Goal: Information Seeking & Learning: Find specific fact

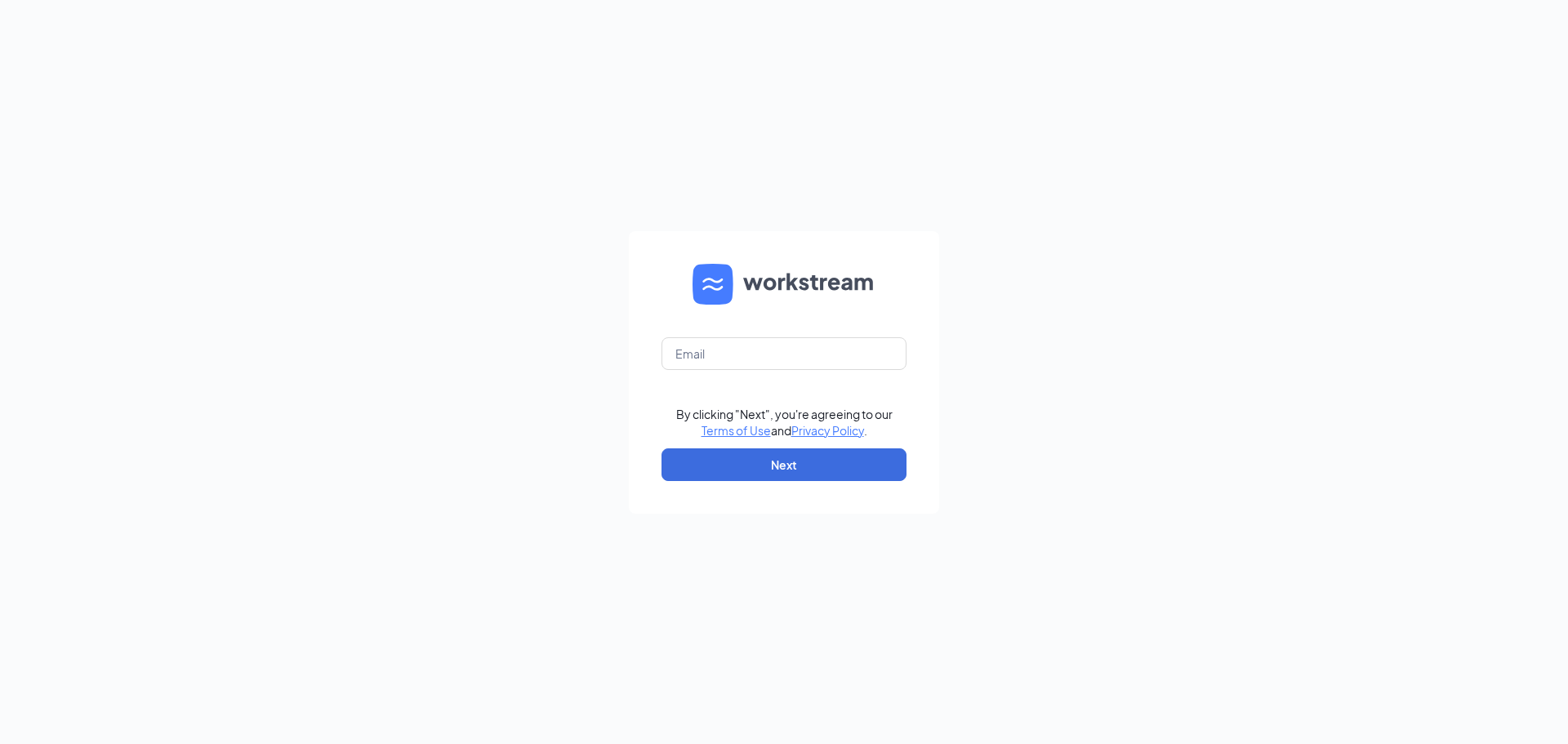
type input "karenm@abbottangerer.net"
click at [837, 462] on button "Next" at bounding box center [784, 465] width 245 height 33
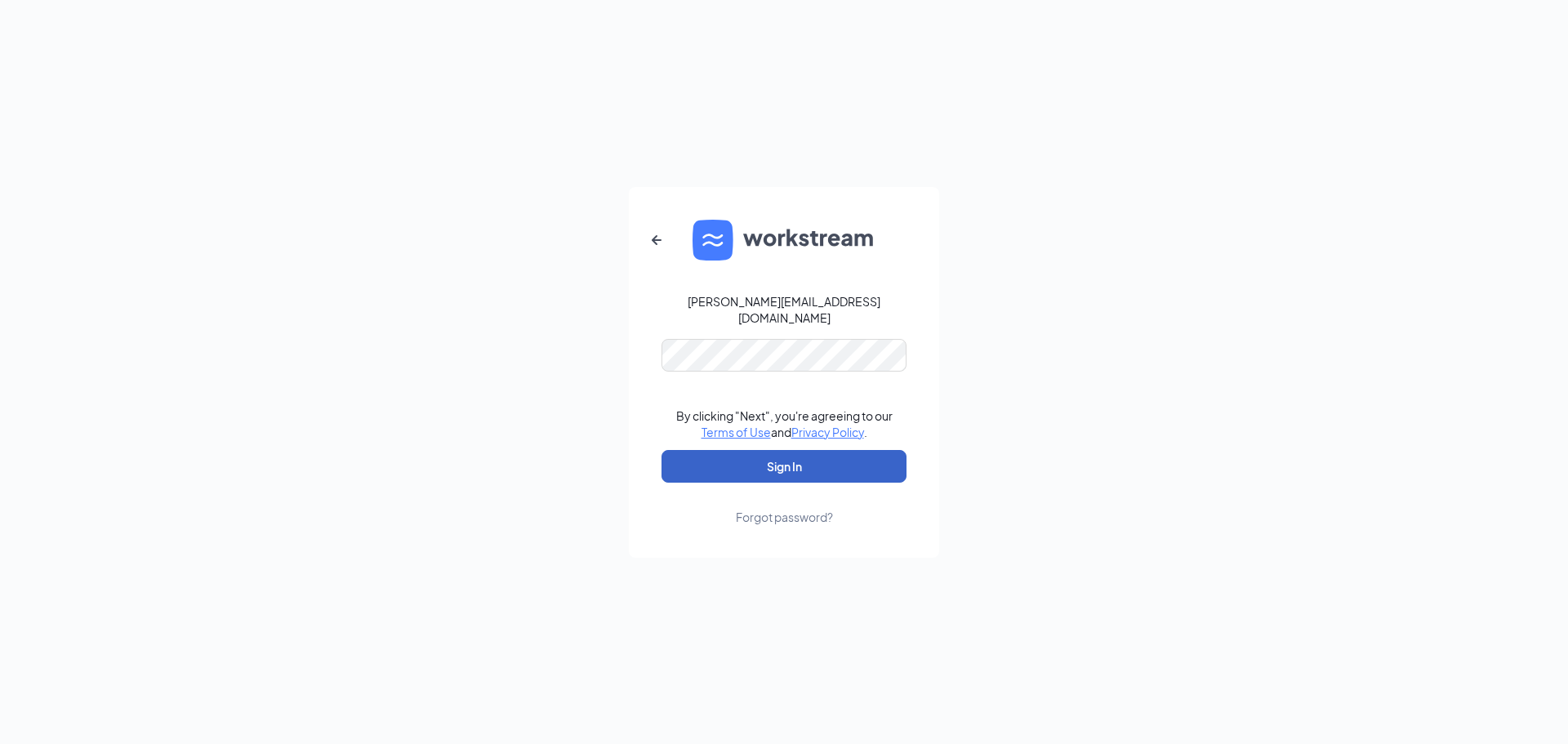
click at [822, 451] on button "Sign In" at bounding box center [784, 466] width 245 height 33
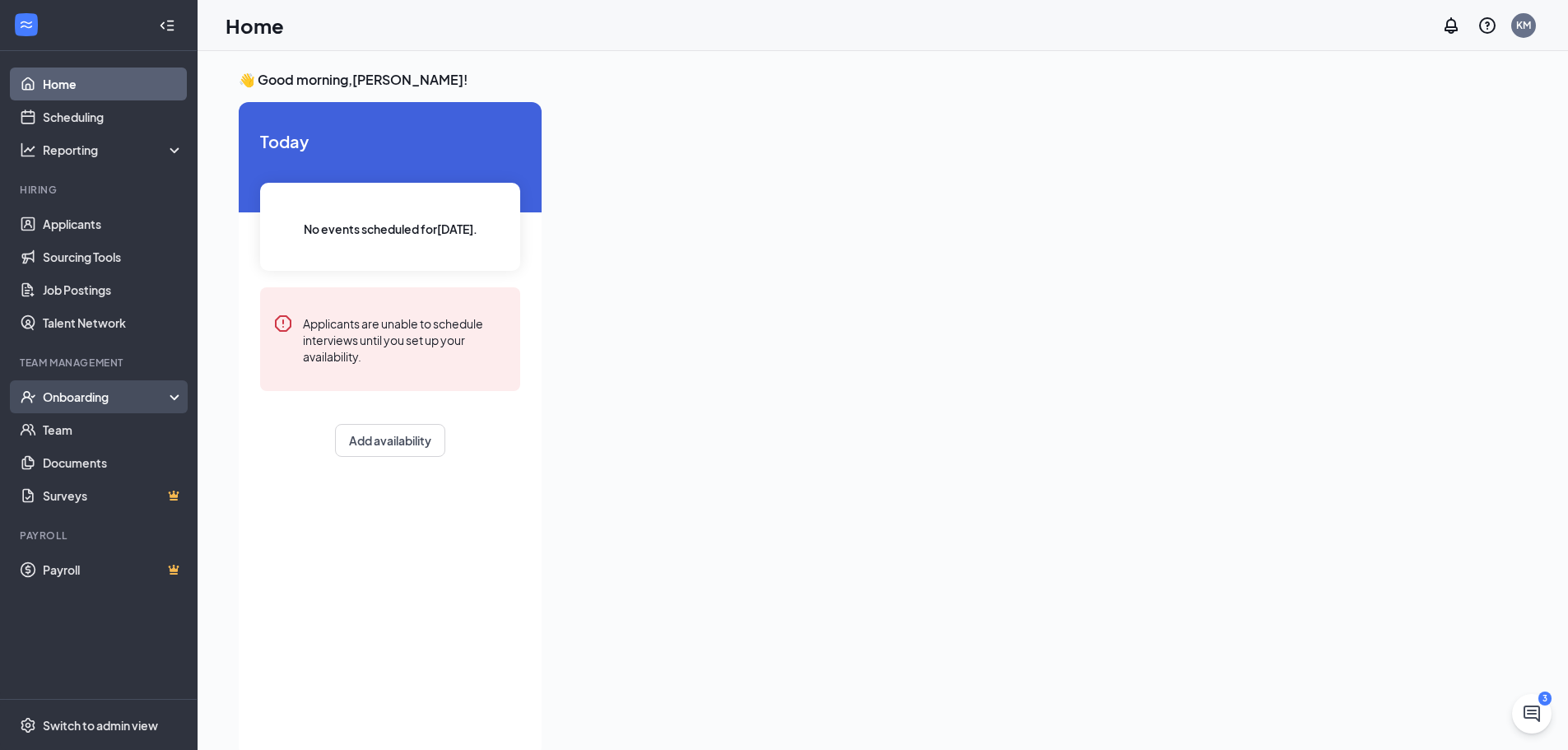
click at [171, 399] on icon at bounding box center [178, 399] width 13 height 0
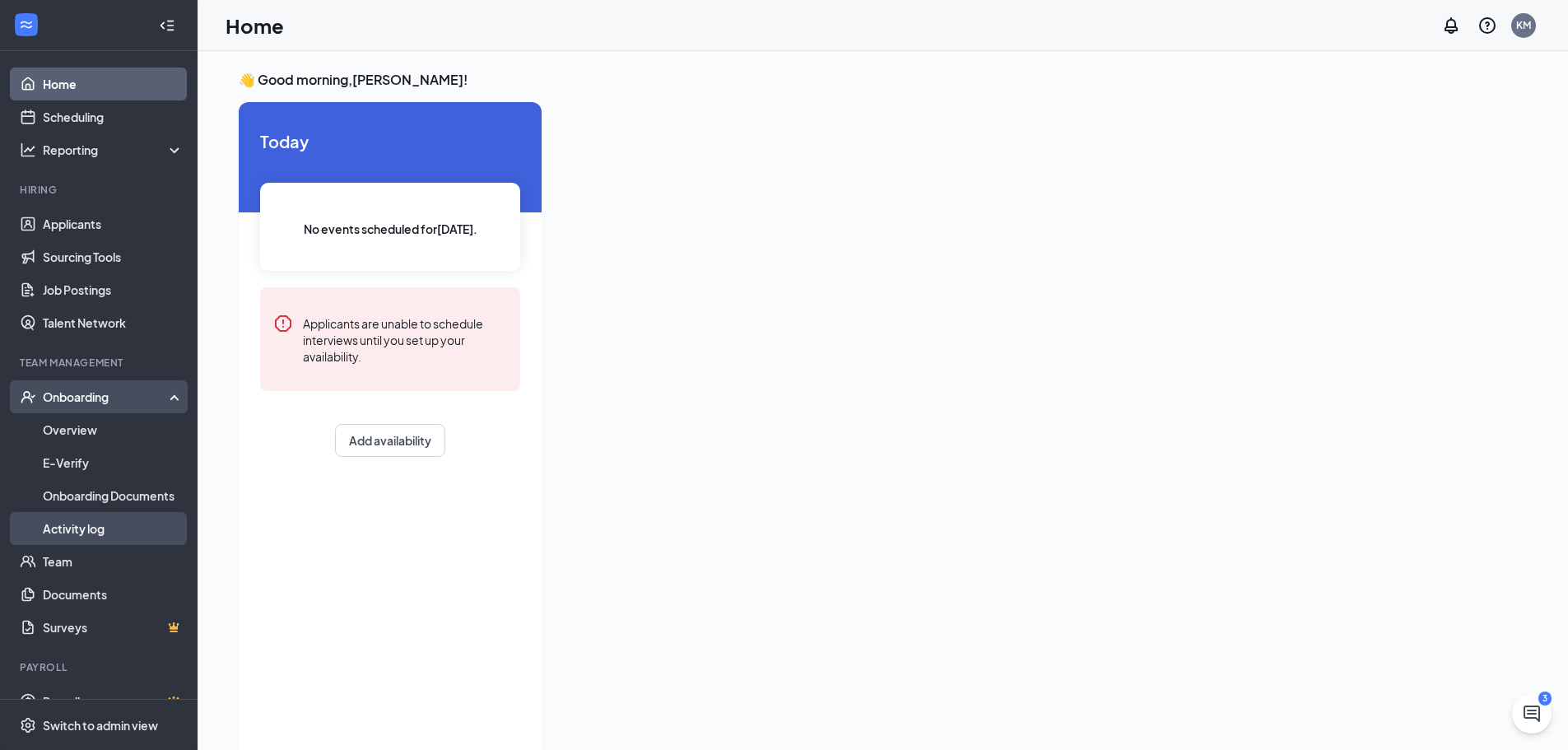
click at [91, 533] on link "Activity log" at bounding box center [113, 528] width 140 height 33
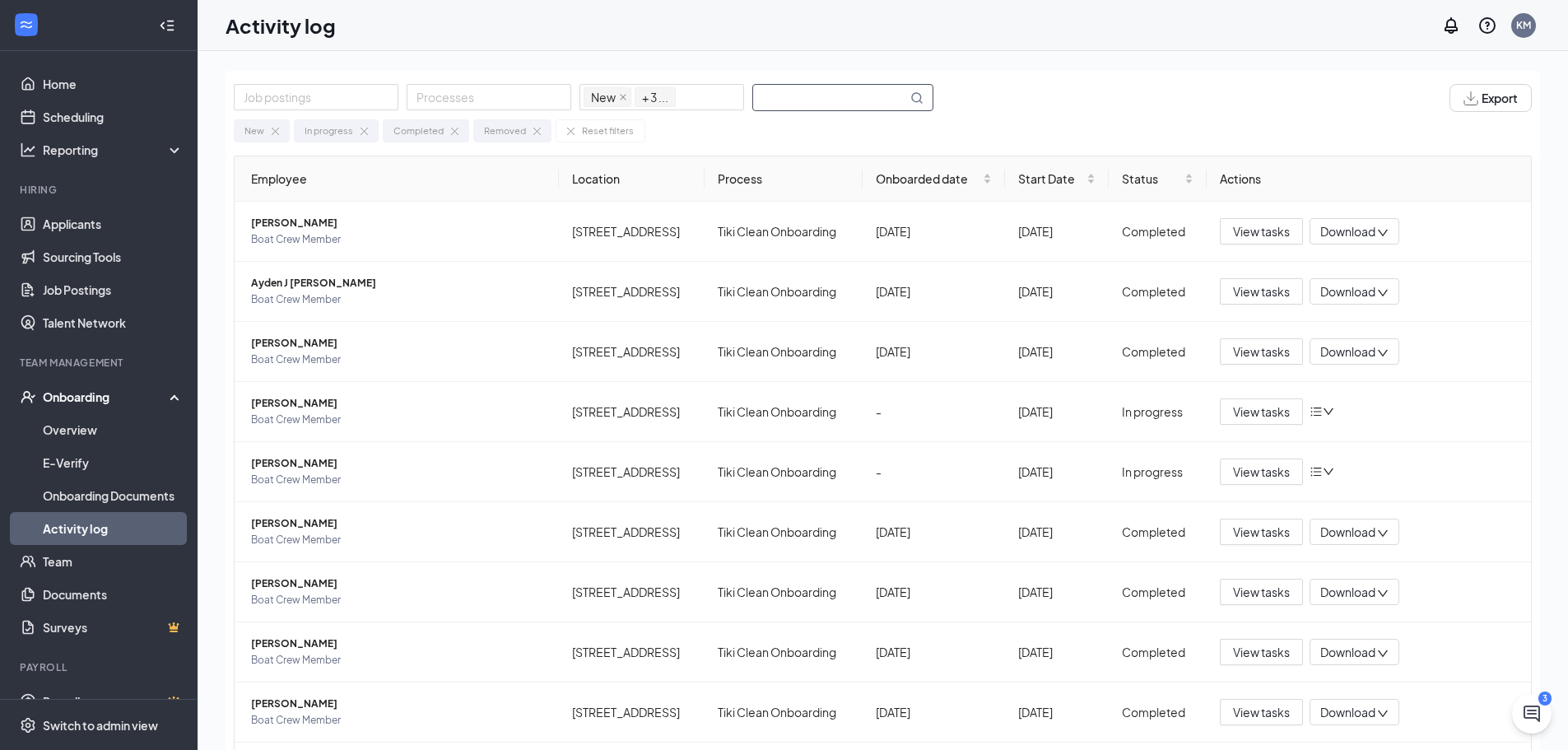
click at [801, 92] on input "text" at bounding box center [829, 98] width 154 height 25
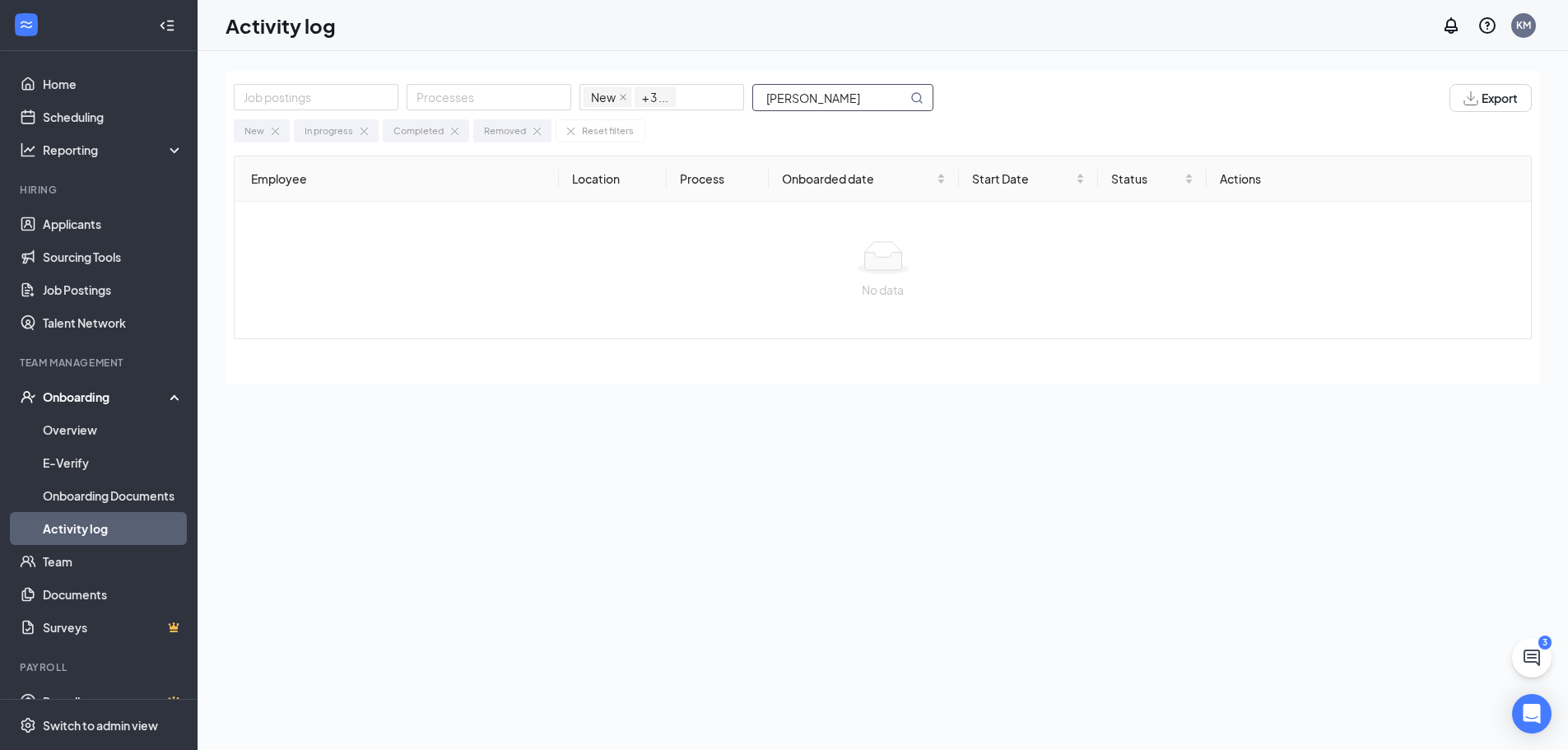
type input "[PERSON_NAME]"
click at [1529, 26] on div "KM" at bounding box center [1523, 25] width 15 height 14
click at [1382, 277] on div "Log out" at bounding box center [1441, 285] width 178 height 17
